Goal: Check status: Check status

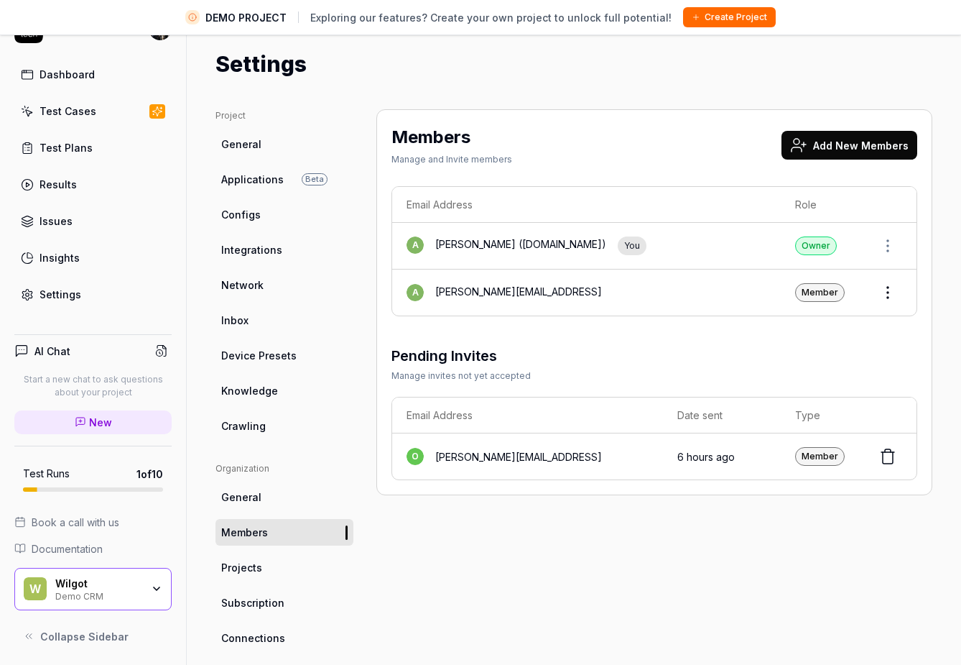
click at [93, 594] on div "Demo CRM" at bounding box center [98, 594] width 86 height 11
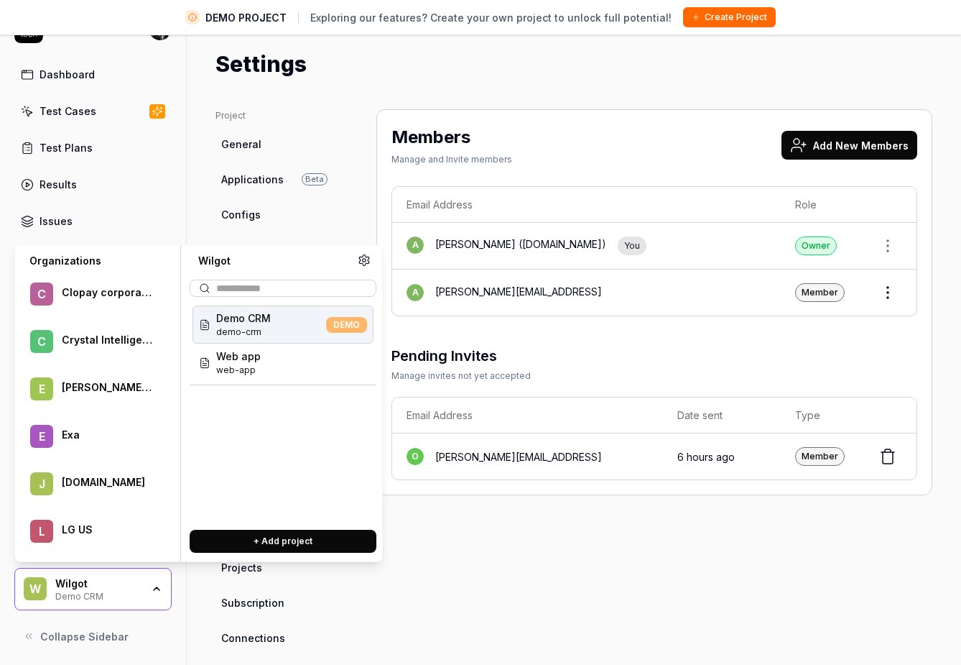
scroll to position [338, 0]
click at [115, 339] on div "Crystal Intelligence" at bounding box center [107, 340] width 91 height 13
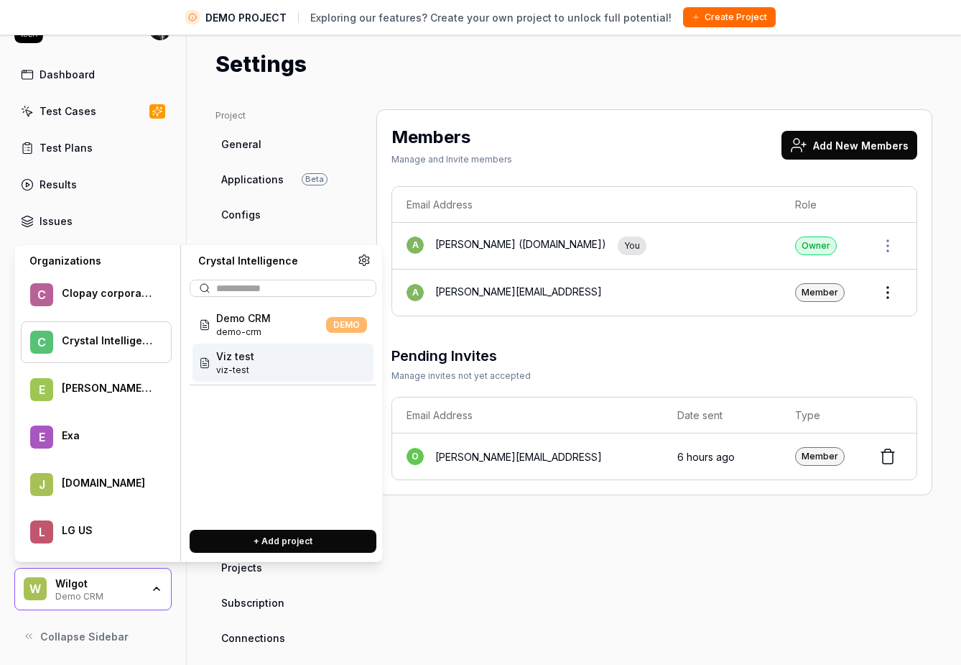
click at [259, 374] on div "Viz test viz-test" at bounding box center [283, 362] width 181 height 38
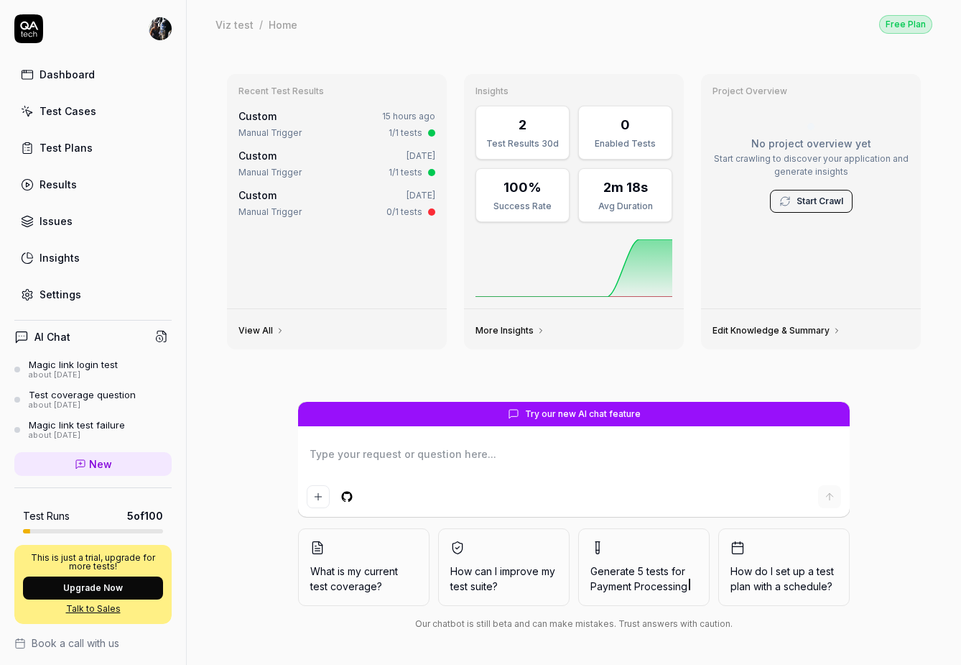
type textarea "*"
click at [267, 334] on link "View All" at bounding box center [262, 330] width 46 height 11
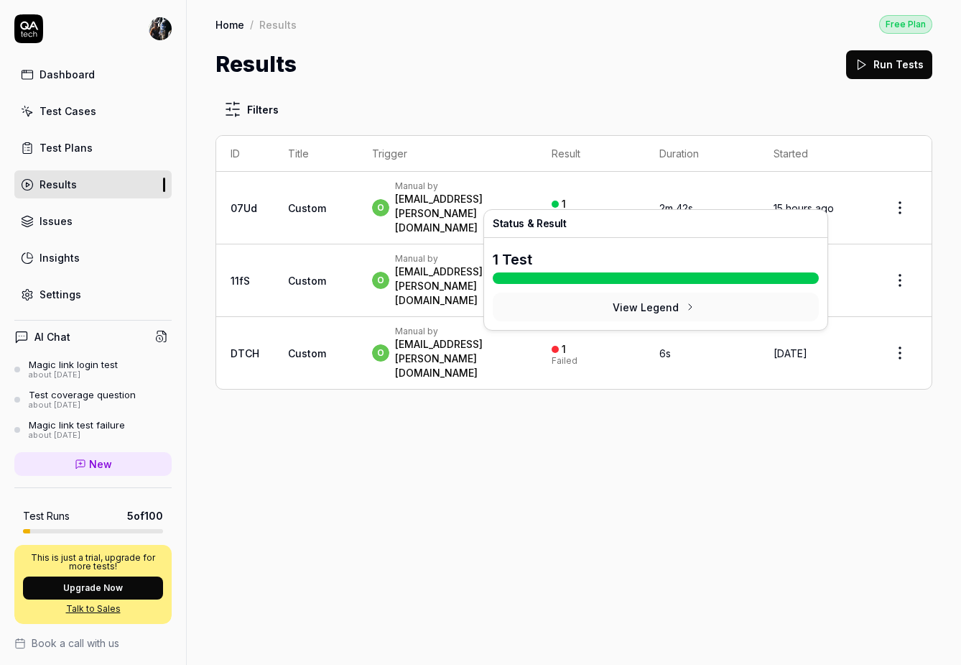
click at [584, 211] on div "Passed" at bounding box center [568, 215] width 32 height 9
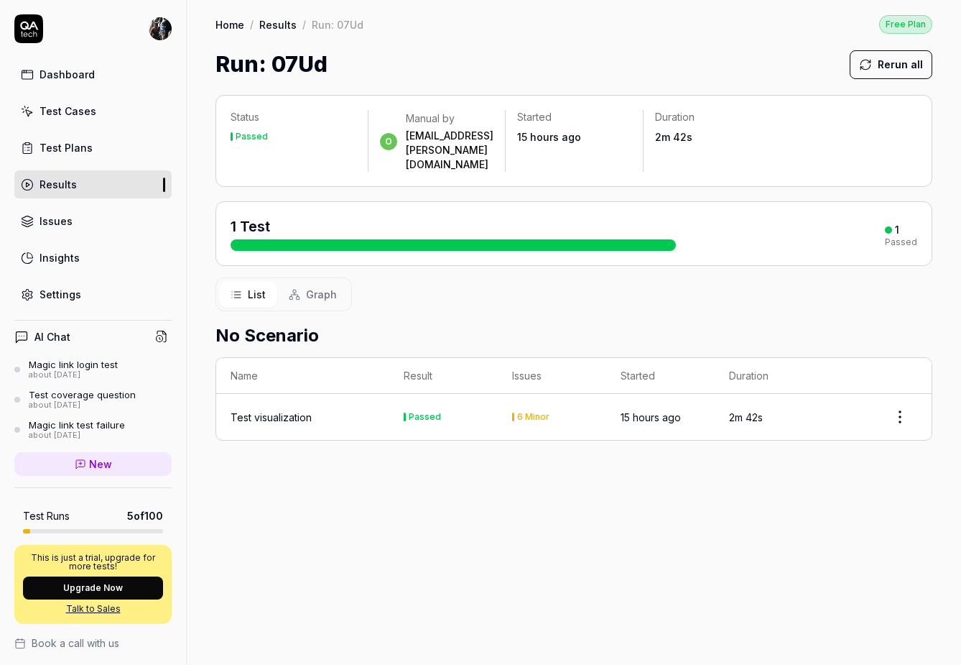
click at [469, 216] on div "1 Test" at bounding box center [453, 233] width 445 height 34
click at [492, 239] on div at bounding box center [453, 244] width 445 height 11
click at [377, 123] on div "o Manual by [PERSON_NAME][EMAIL_ADDRESS][PERSON_NAME][DOMAIN_NAME]" at bounding box center [437, 141] width 137 height 62
click at [310, 287] on span "Graph" at bounding box center [321, 294] width 31 height 15
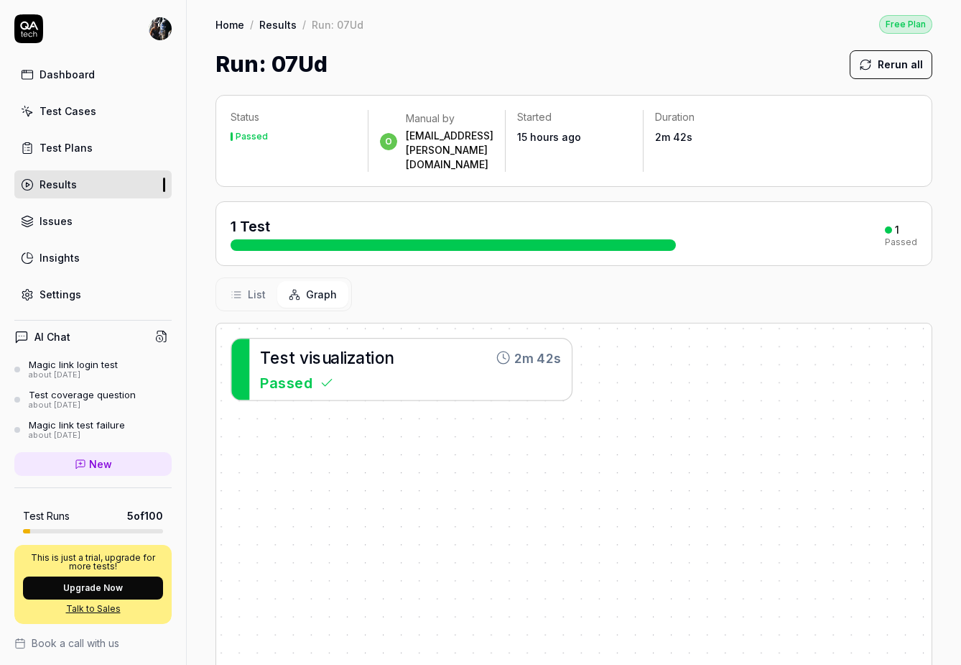
click at [314, 371] on div "Passed" at bounding box center [410, 382] width 301 height 22
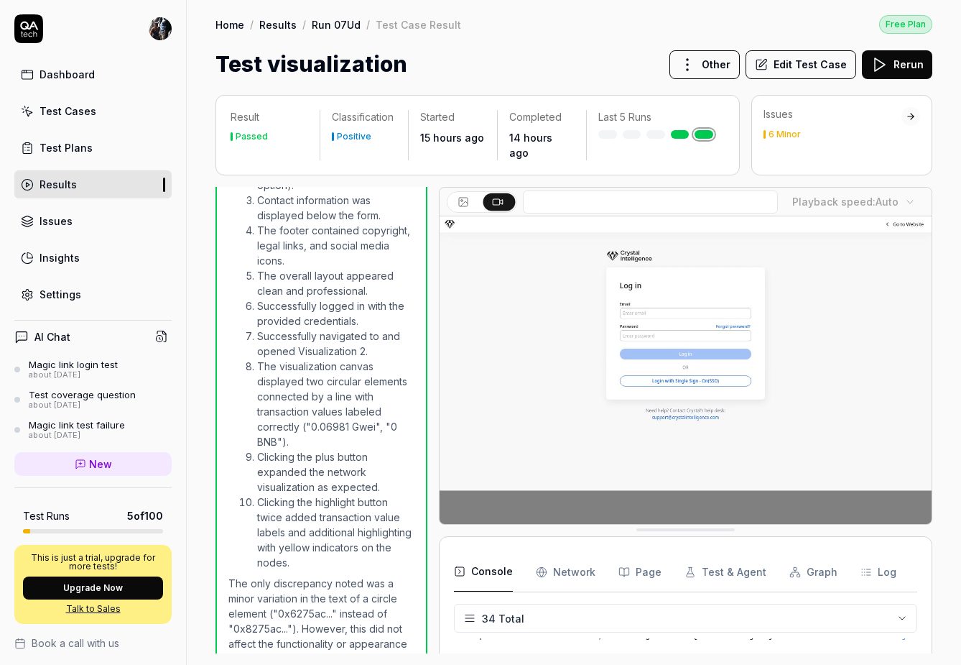
scroll to position [908, 0]
